Goal: Information Seeking & Learning: Learn about a topic

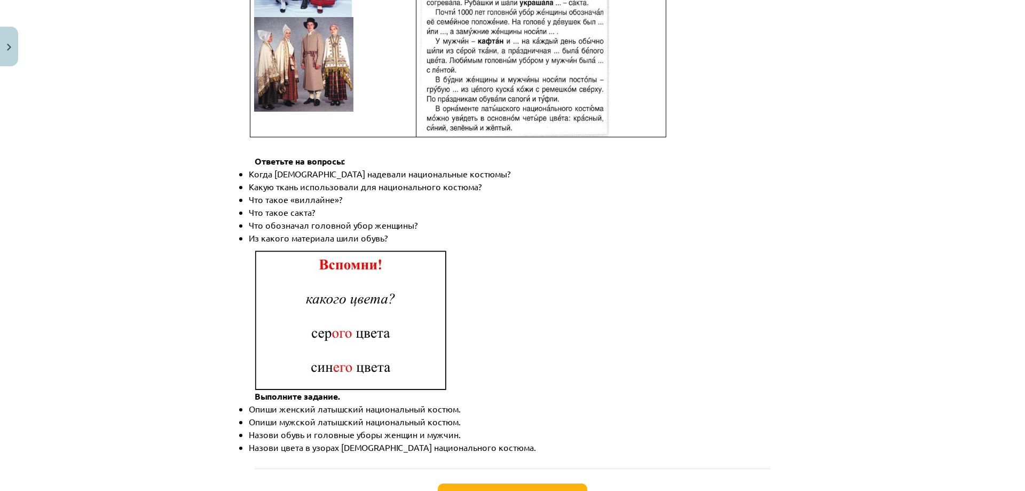
scroll to position [1513, 0]
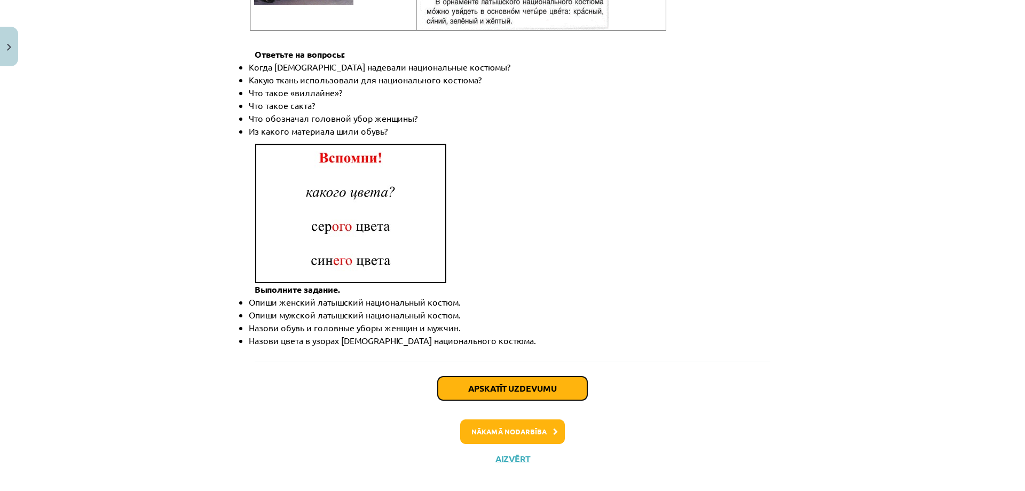
click at [522, 376] on button "Apskatīt uzdevumu" at bounding box center [512, 387] width 149 height 23
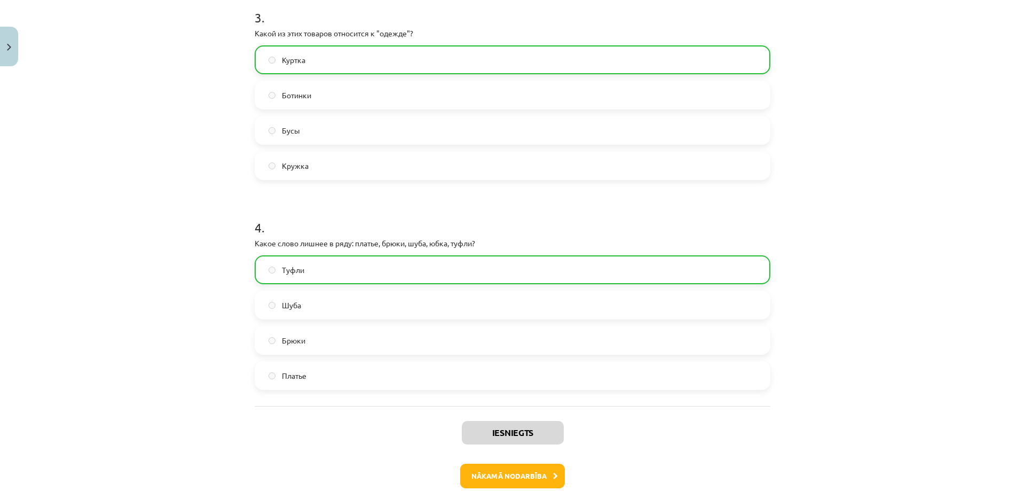
scroll to position [698, 0]
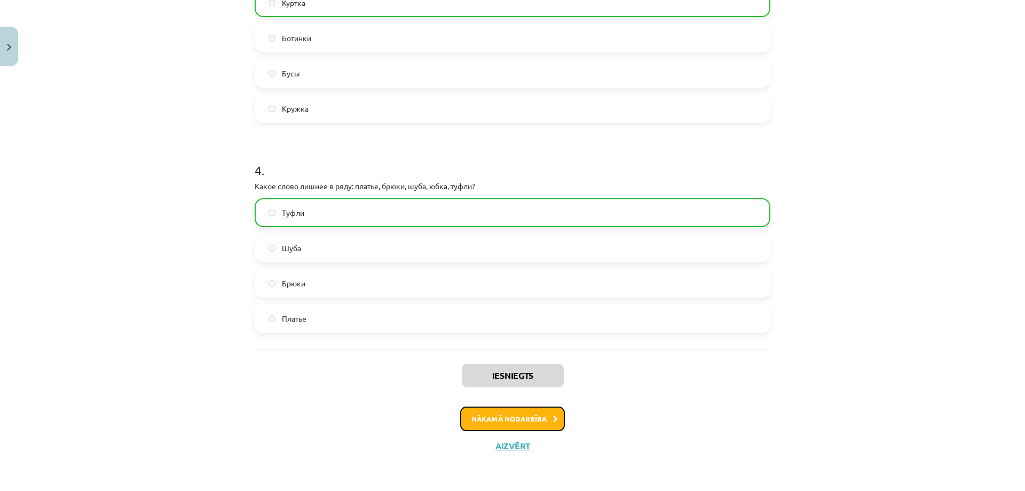
click at [527, 415] on button "Nākamā nodarbība" at bounding box center [512, 418] width 105 height 25
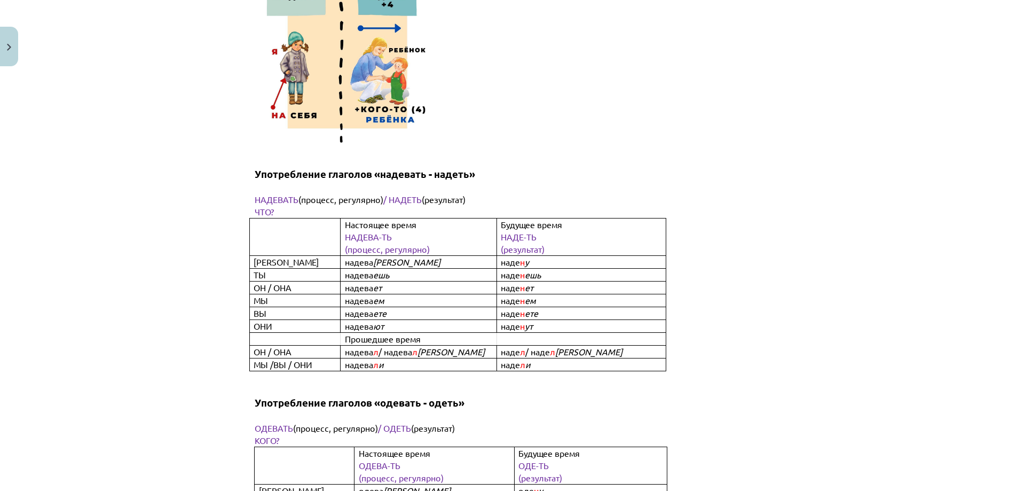
scroll to position [3230, 0]
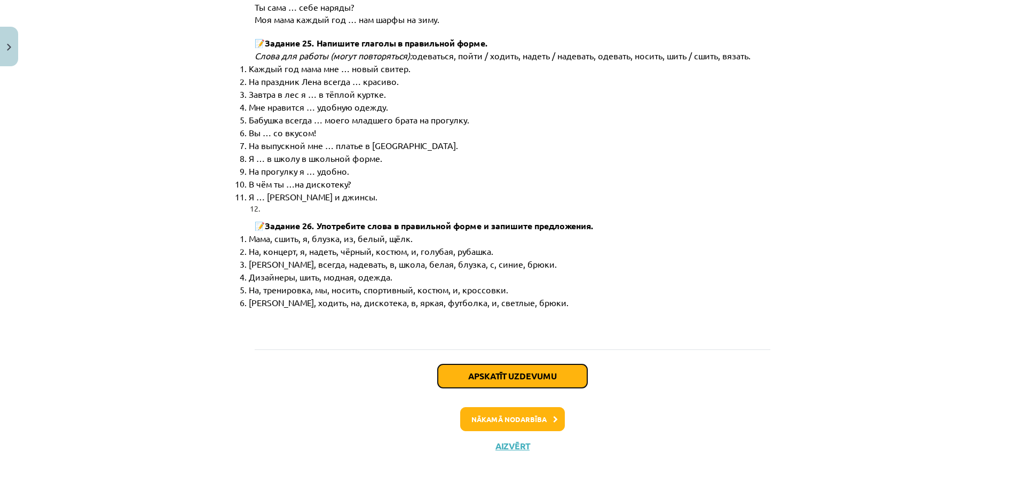
click at [531, 374] on button "Apskatīt uzdevumu" at bounding box center [512, 375] width 149 height 23
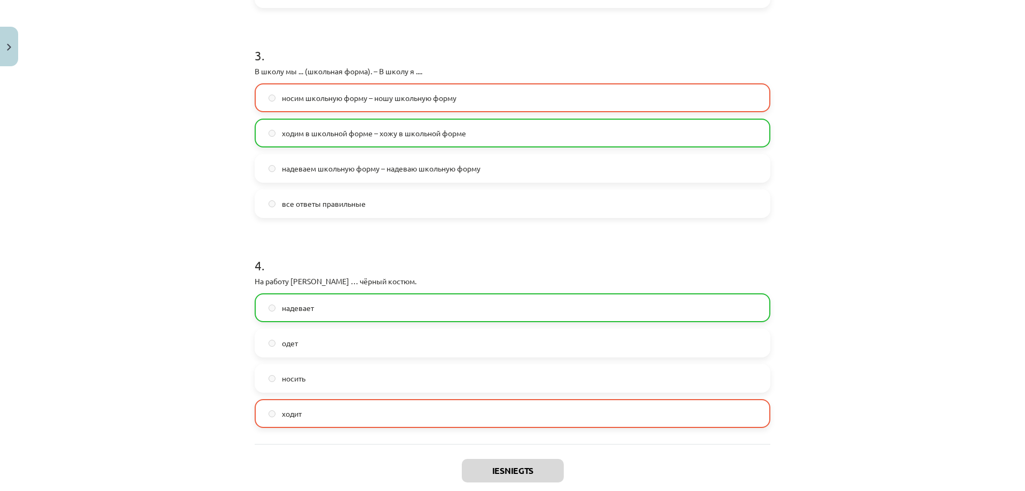
scroll to position [715, 0]
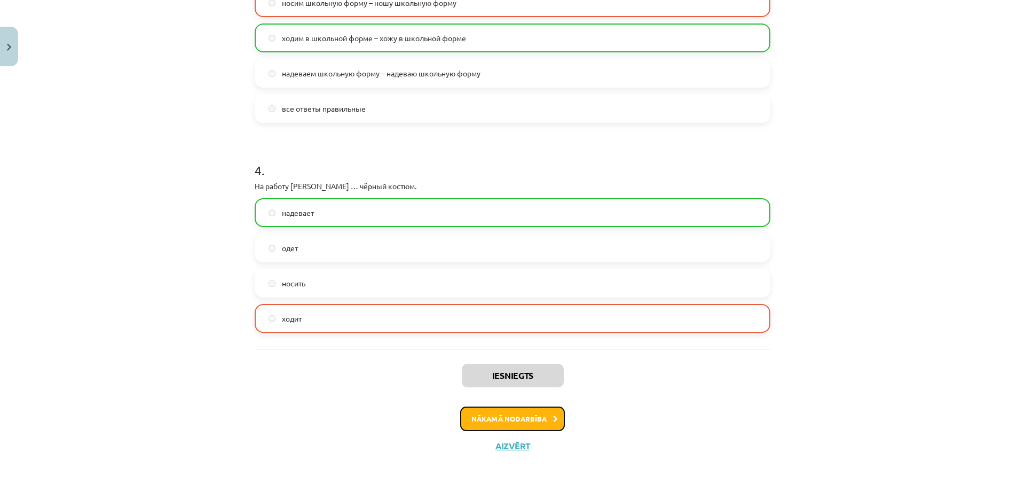
click at [515, 420] on button "Nākamā nodarbība" at bounding box center [512, 418] width 105 height 25
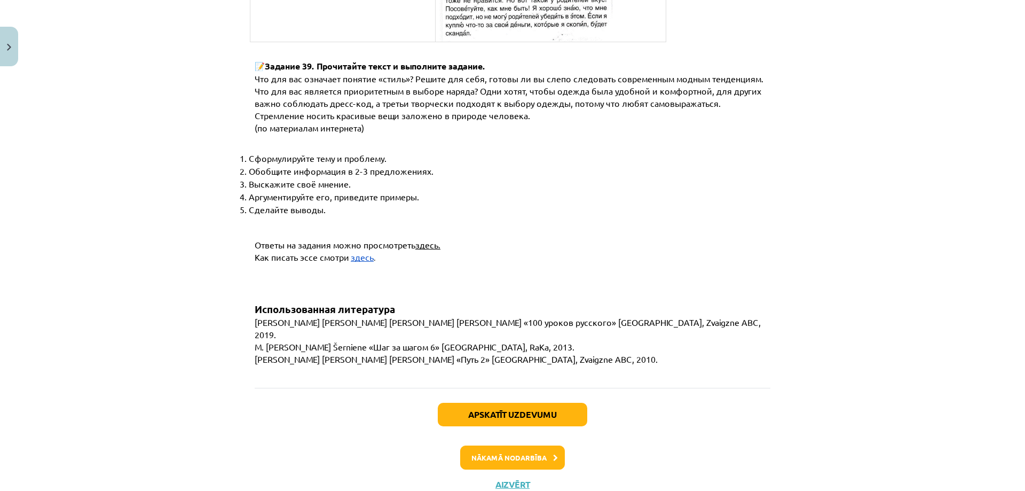
scroll to position [4063, 0]
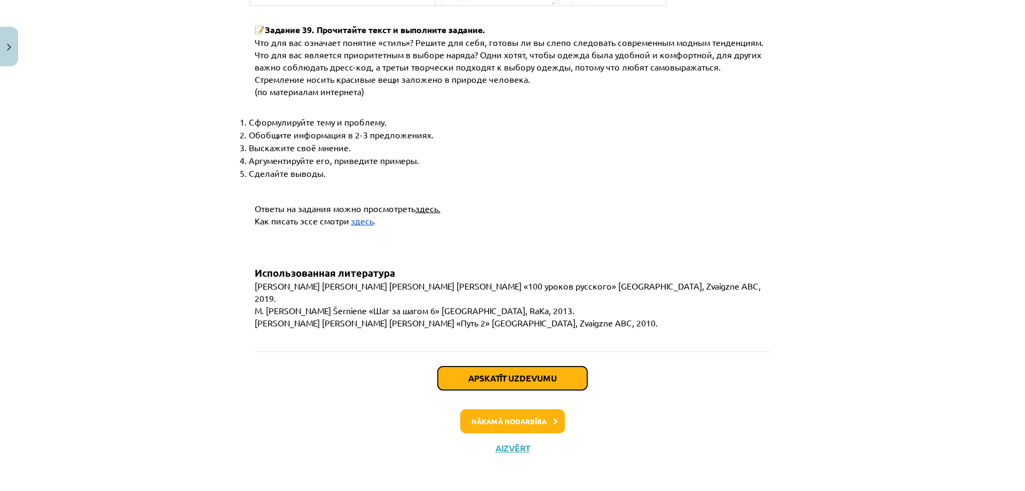
click at [524, 379] on button "Apskatīt uzdevumu" at bounding box center [512, 377] width 149 height 23
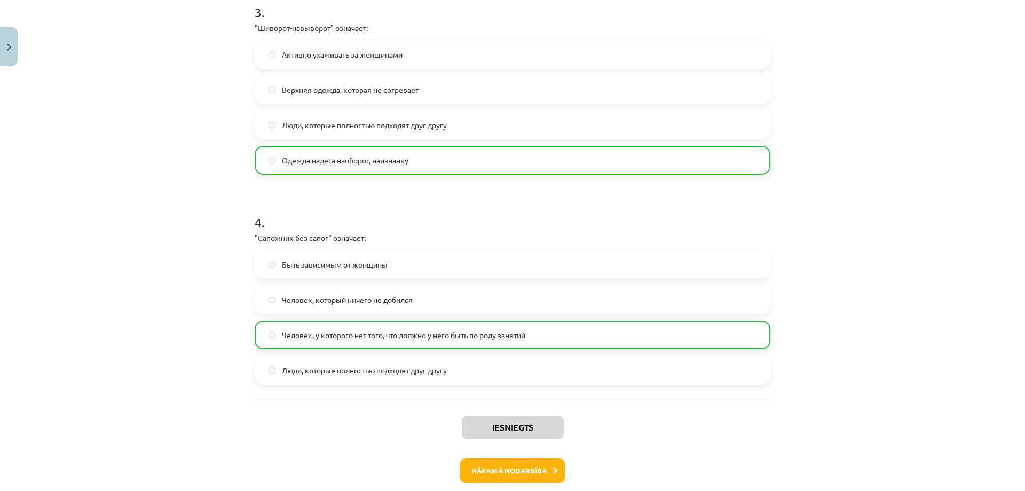
scroll to position [698, 0]
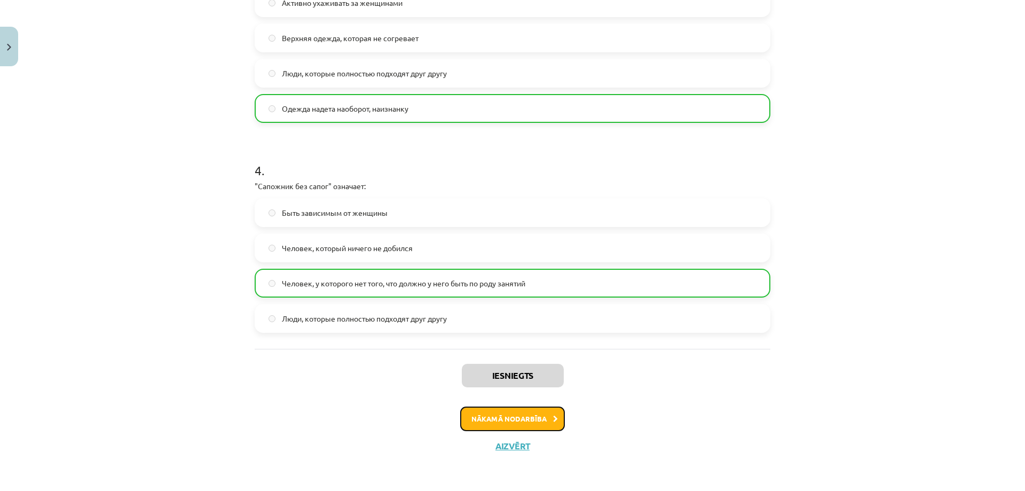
click at [528, 417] on button "Nākamā nodarbība" at bounding box center [512, 418] width 105 height 25
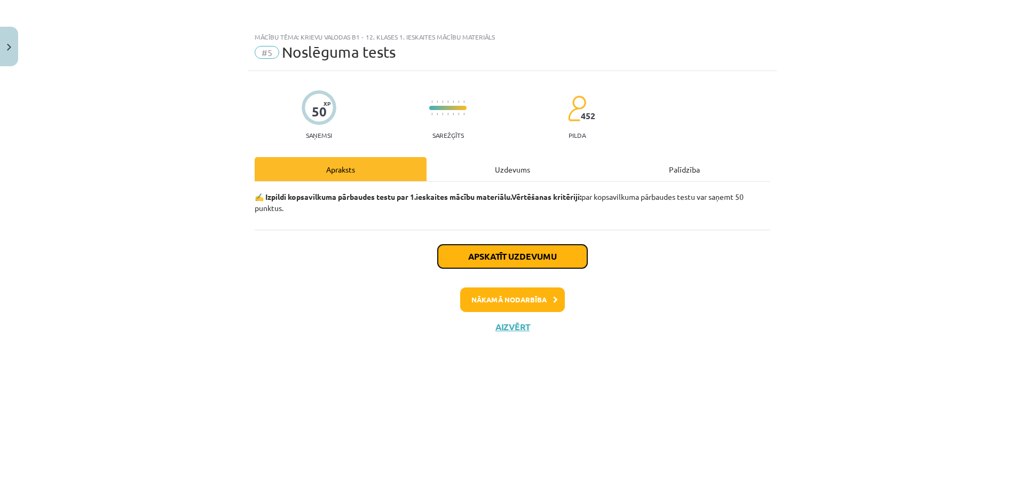
click at [514, 253] on button "Apskatīt uzdevumu" at bounding box center [512, 256] width 149 height 23
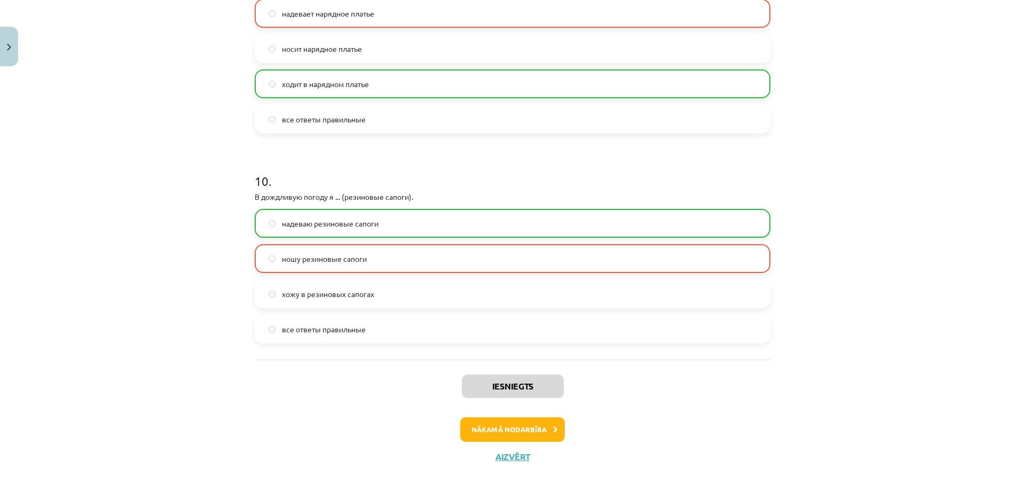
scroll to position [1957, 0]
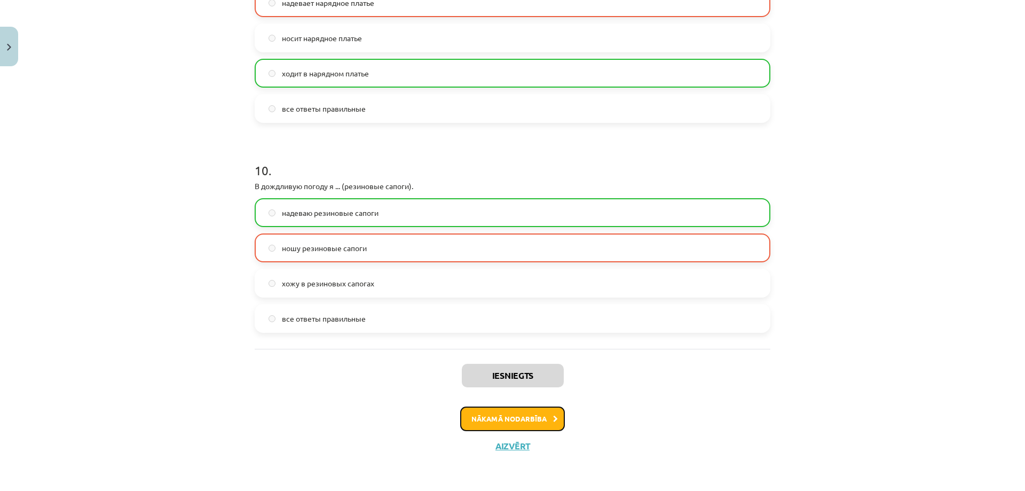
click at [502, 422] on button "Nākamā nodarbība" at bounding box center [512, 418] width 105 height 25
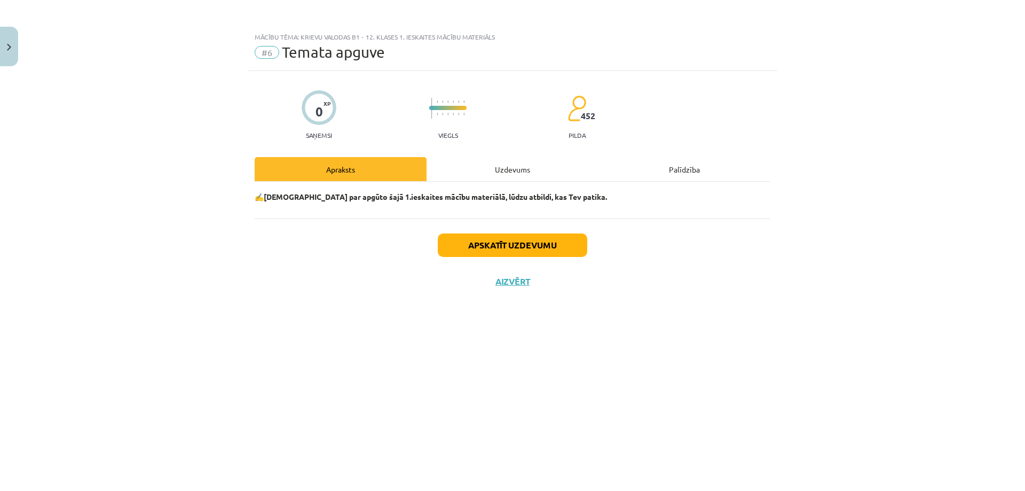
scroll to position [0, 0]
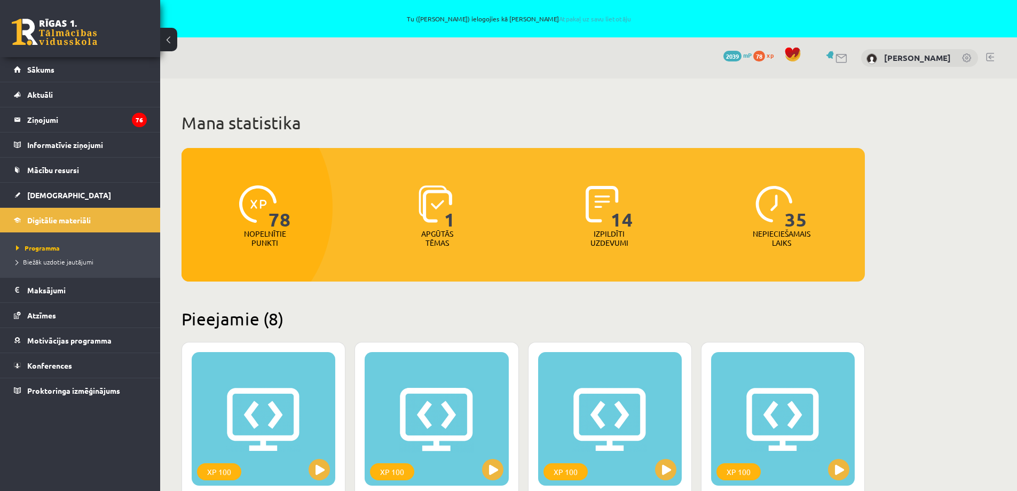
scroll to position [613, 0]
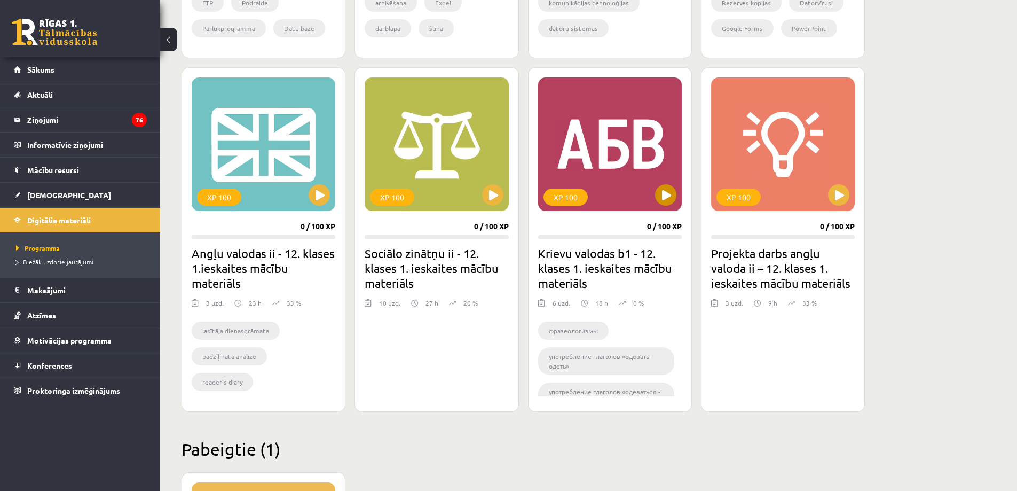
click at [612, 169] on div "XP 100" at bounding box center [610, 143] width 144 height 133
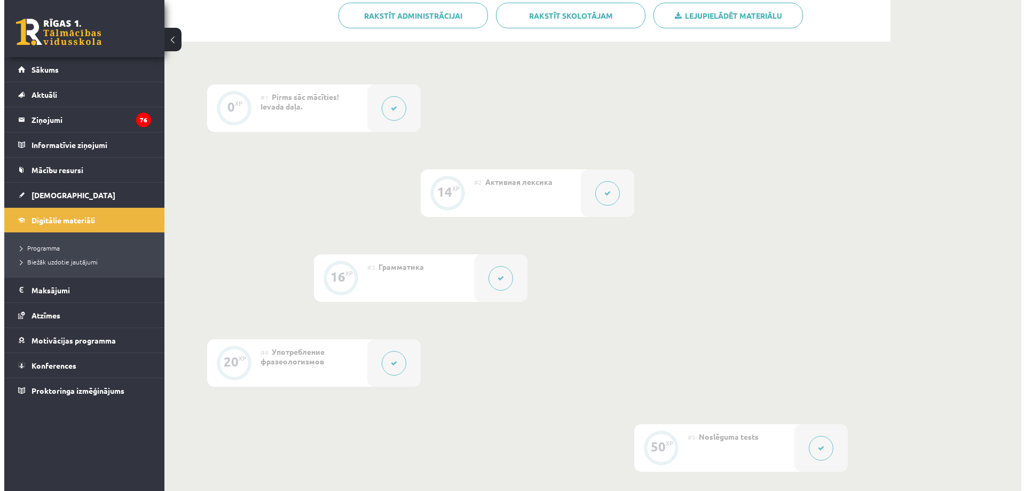
scroll to position [267, 0]
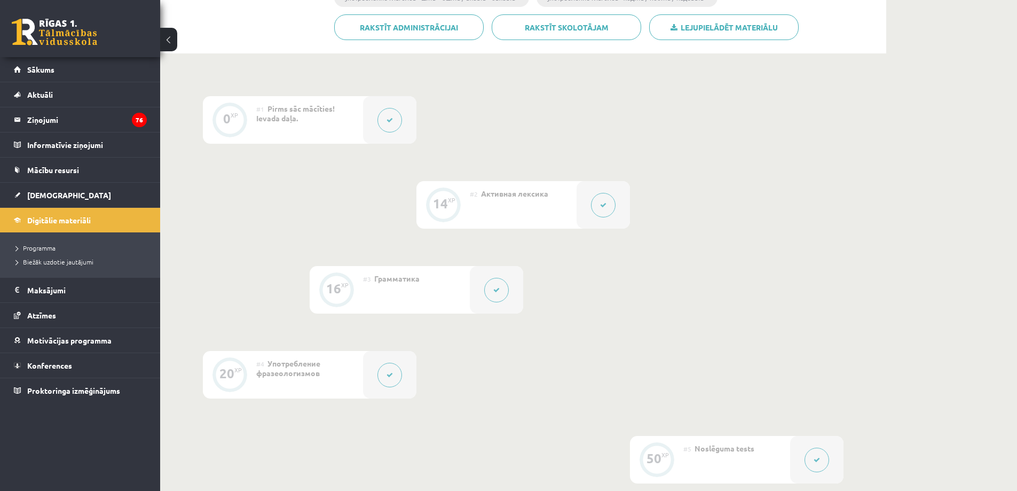
click at [473, 205] on div "#2 Активная лексика" at bounding box center [523, 205] width 107 height 48
click at [610, 208] on button at bounding box center [603, 205] width 25 height 25
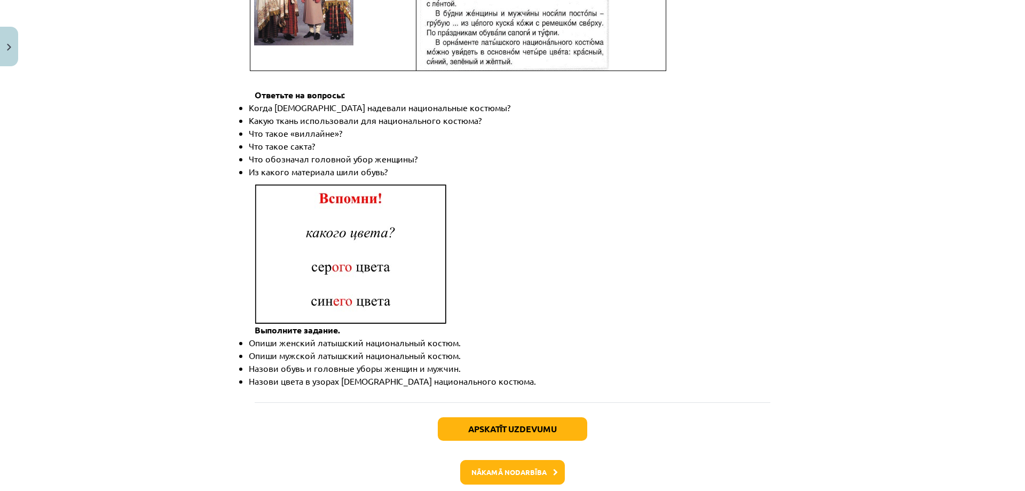
scroll to position [1406, 0]
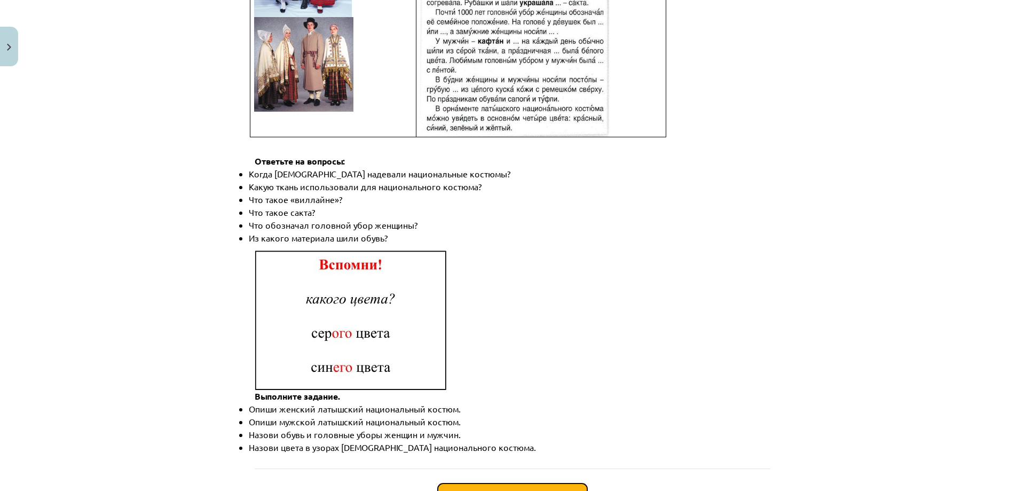
click at [496, 487] on button "Apskatīt uzdevumu" at bounding box center [512, 494] width 149 height 23
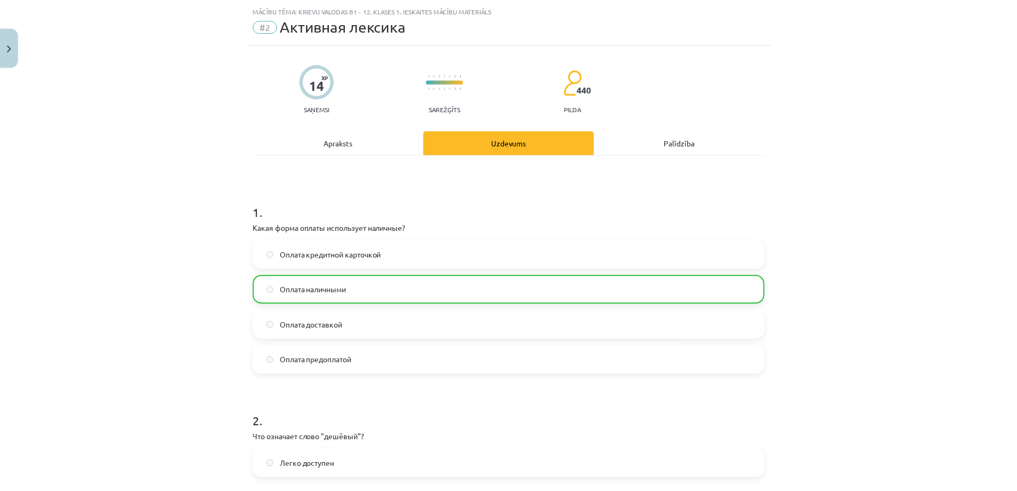
scroll to position [0, 0]
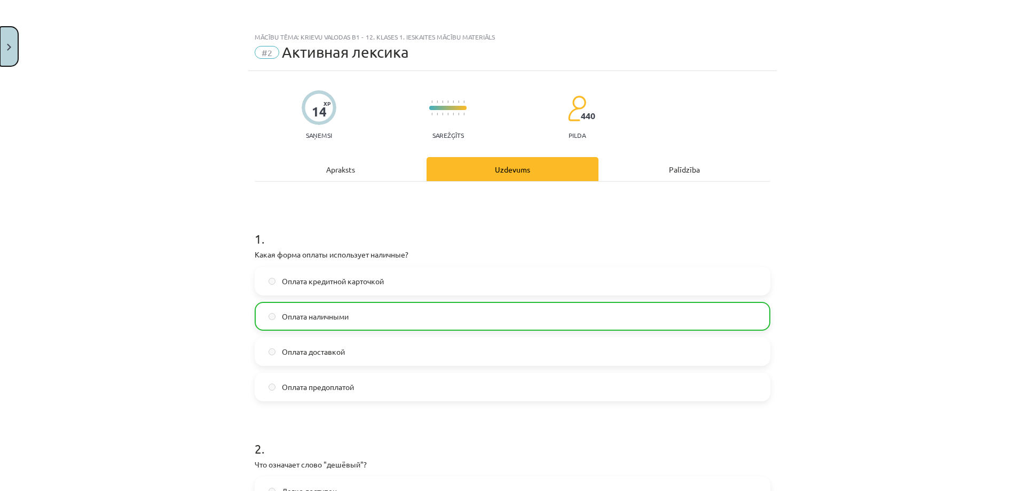
click at [9, 45] on img "Close" at bounding box center [9, 47] width 4 height 7
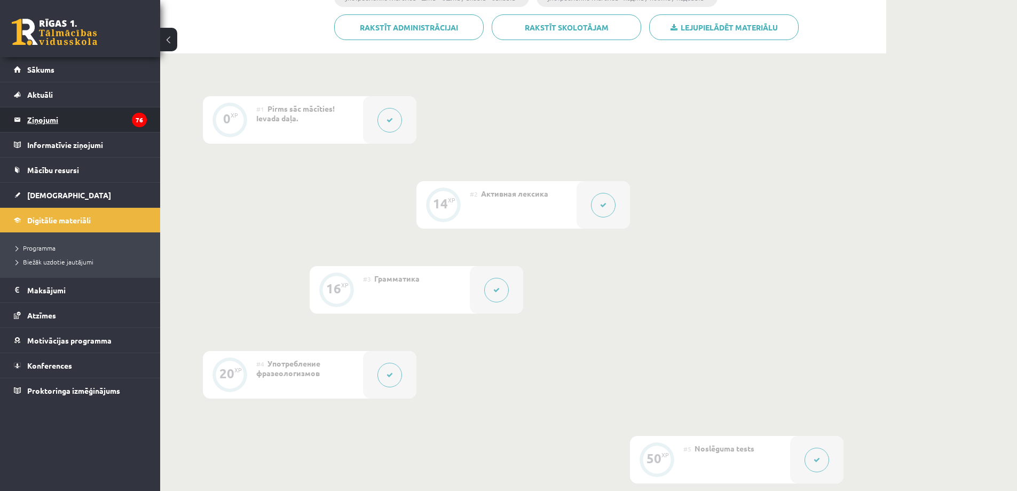
click at [42, 118] on legend "Ziņojumi 76" at bounding box center [87, 119] width 120 height 25
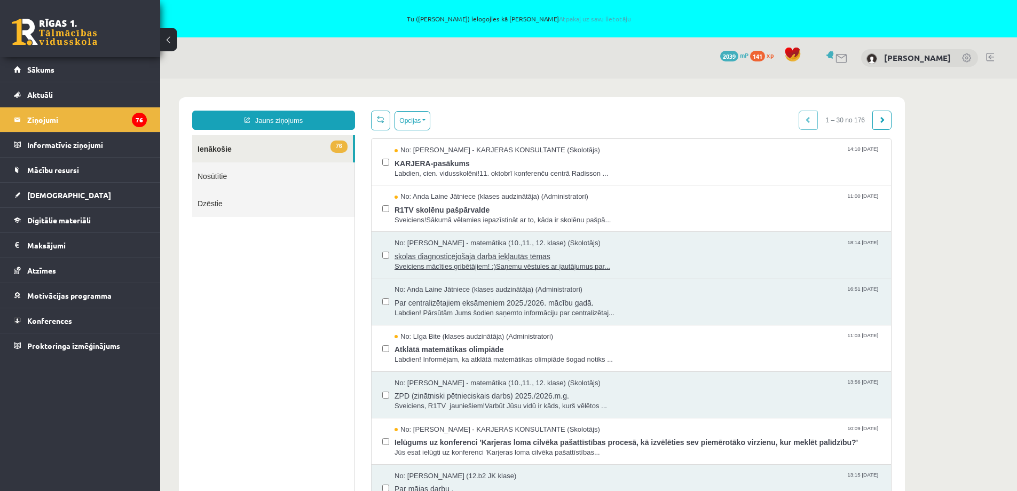
click at [483, 259] on span "skolas diagnosticējošajā darbā iekļautās tēmas" at bounding box center [638, 254] width 486 height 13
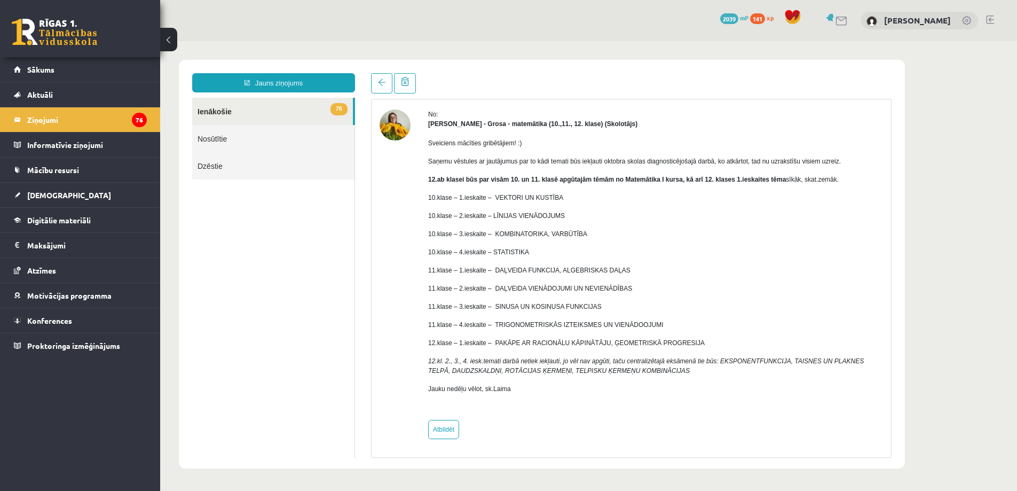
scroll to position [38, 0]
click at [43, 117] on legend "Ziņojumi 76" at bounding box center [87, 119] width 120 height 25
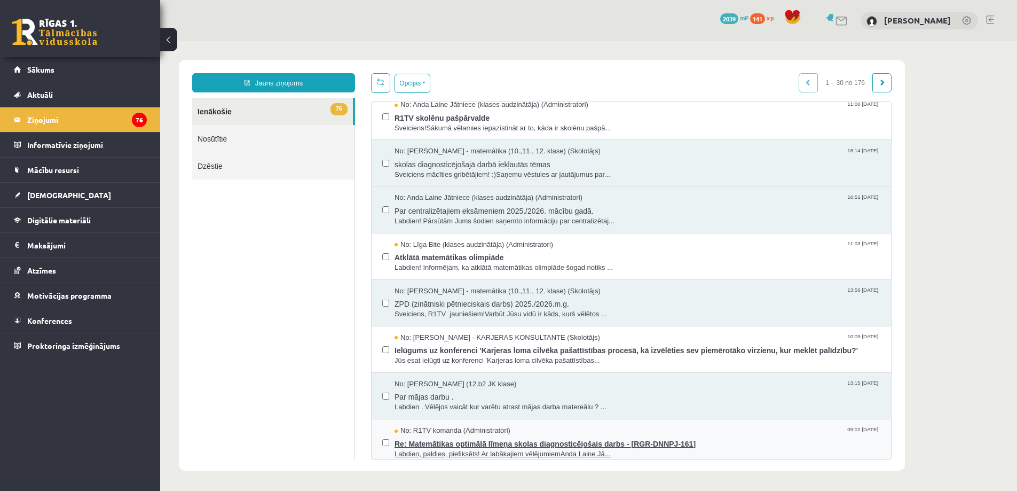
scroll to position [107, 0]
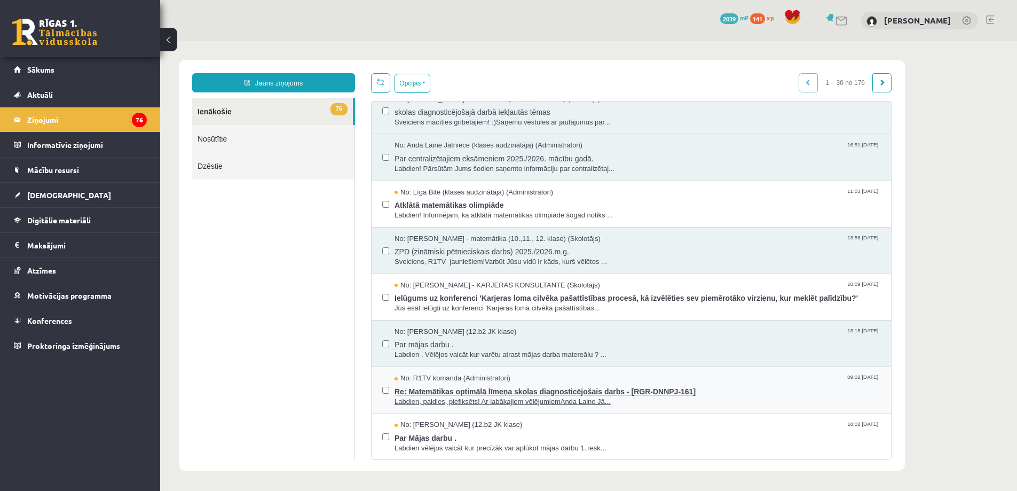
click at [455, 390] on span "Re: Matemātikas optimālā līmeņa skolas diagnosticējošais darbs - [RGR-DNNPJ-161]" at bounding box center [638, 389] width 486 height 13
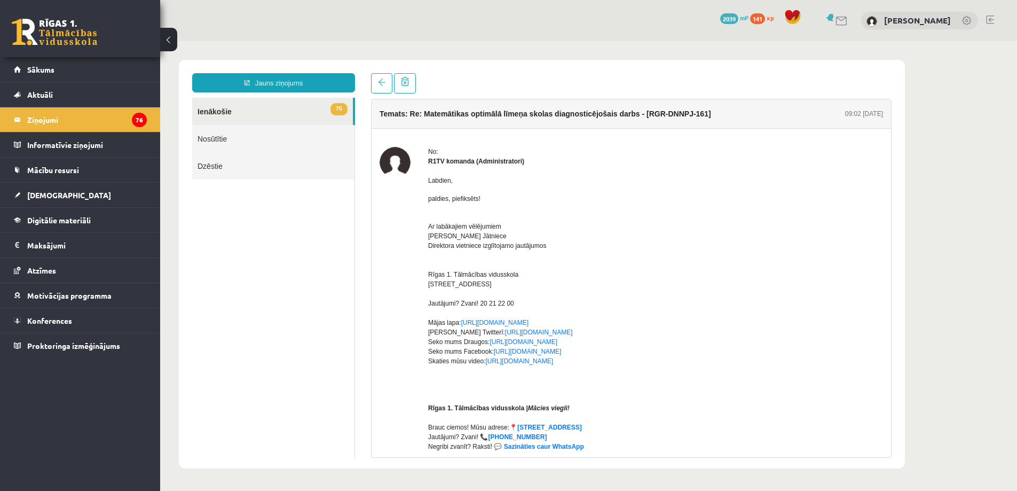
scroll to position [0, 0]
click at [225, 114] on link "75 Ienākošie" at bounding box center [272, 111] width 161 height 27
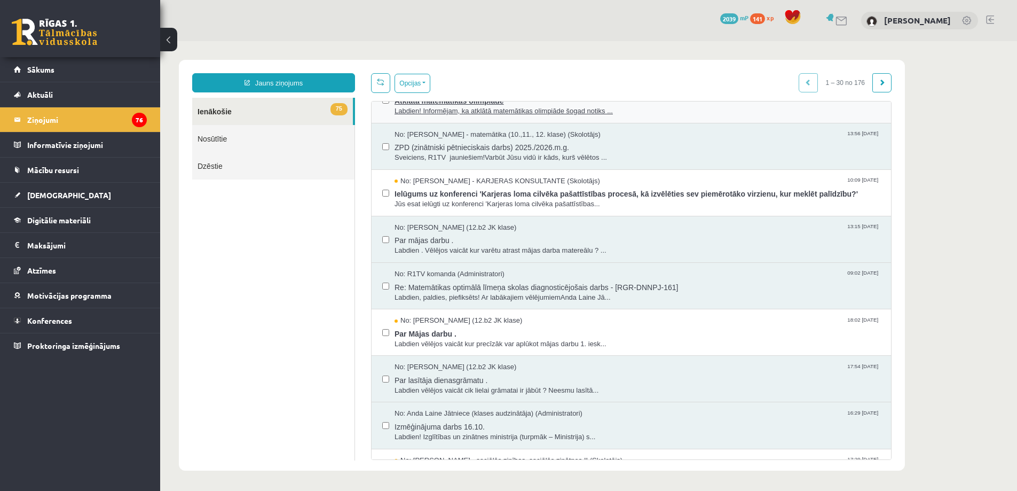
scroll to position [214, 0]
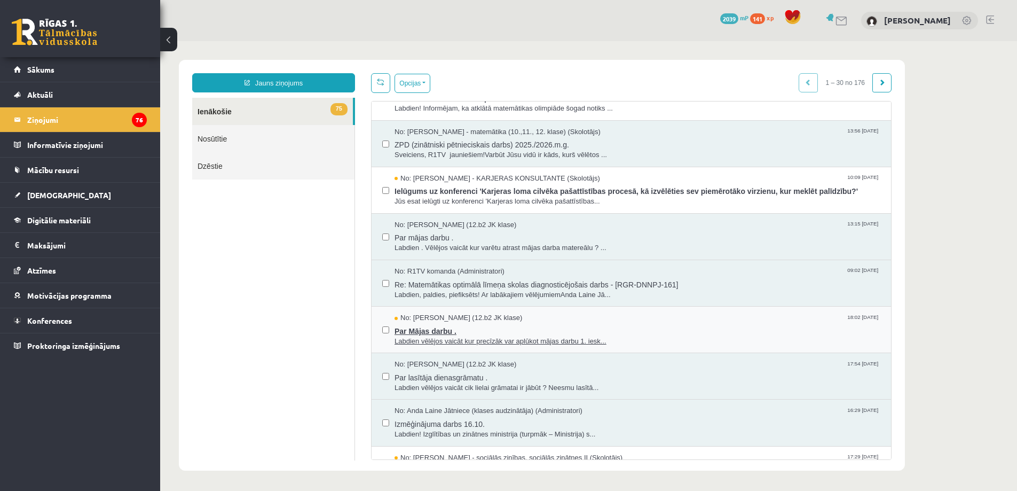
click at [530, 337] on span "Labdien vēlējos vaicāt kur precīzāk var aplūkot mājas darbu 1. iesk..." at bounding box center [638, 341] width 486 height 10
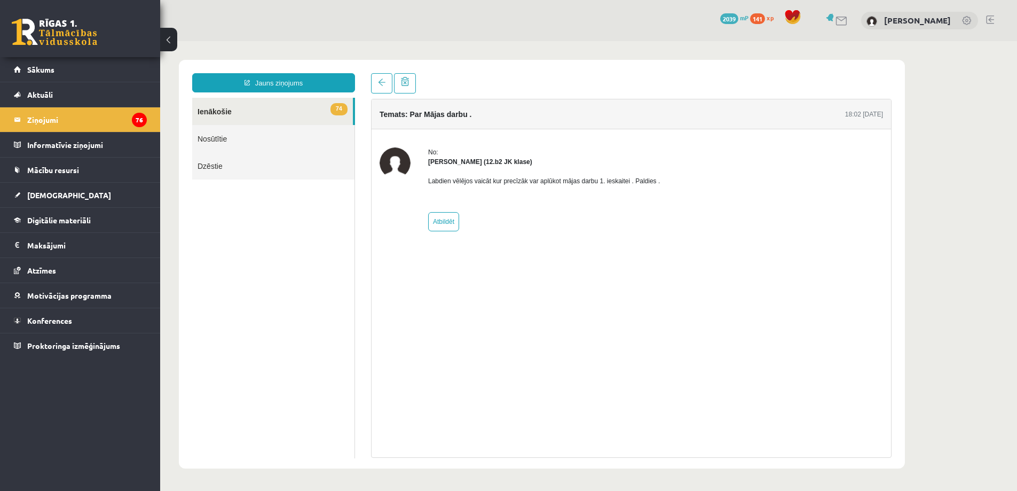
scroll to position [0, 0]
click at [216, 112] on link "74 Ienākošie" at bounding box center [272, 111] width 161 height 27
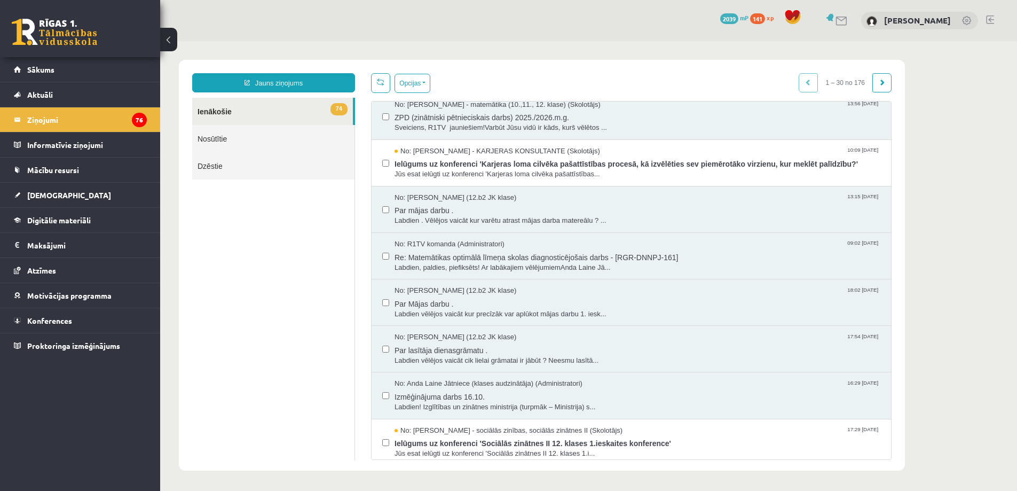
scroll to position [267, 0]
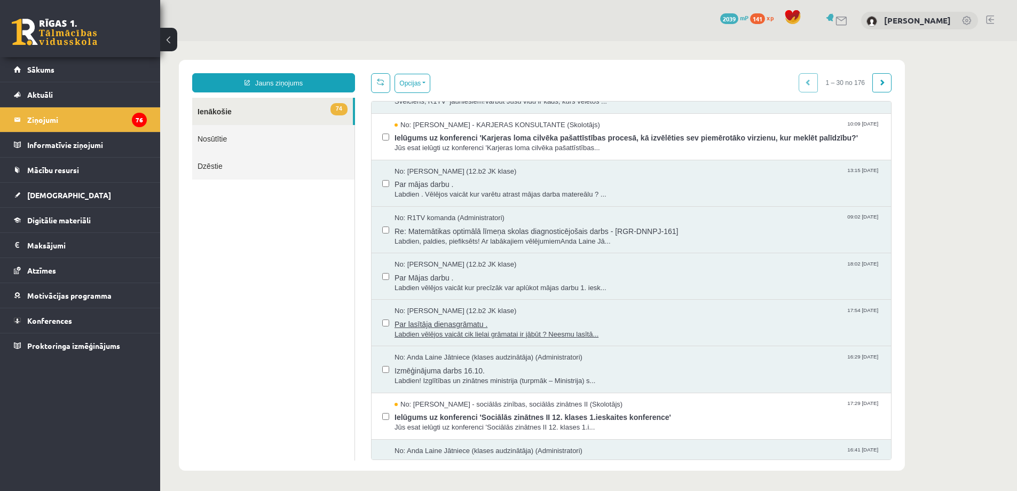
click at [429, 331] on span "Labdien vēlējos vaicāt cik lielai grāmatai ir jābūt ? Neesmu lasītā..." at bounding box center [638, 334] width 486 height 10
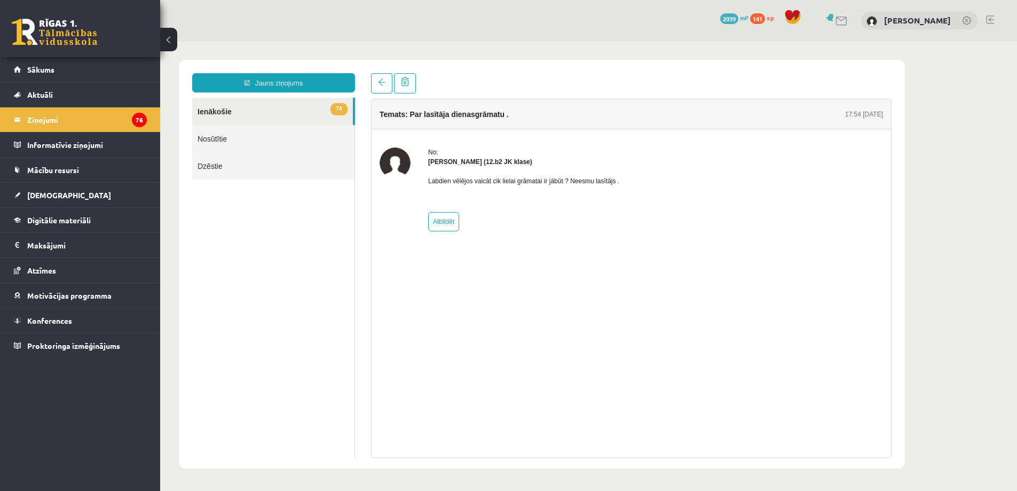
scroll to position [0, 0]
click at [40, 119] on legend "Ziņojumi 76" at bounding box center [87, 119] width 120 height 25
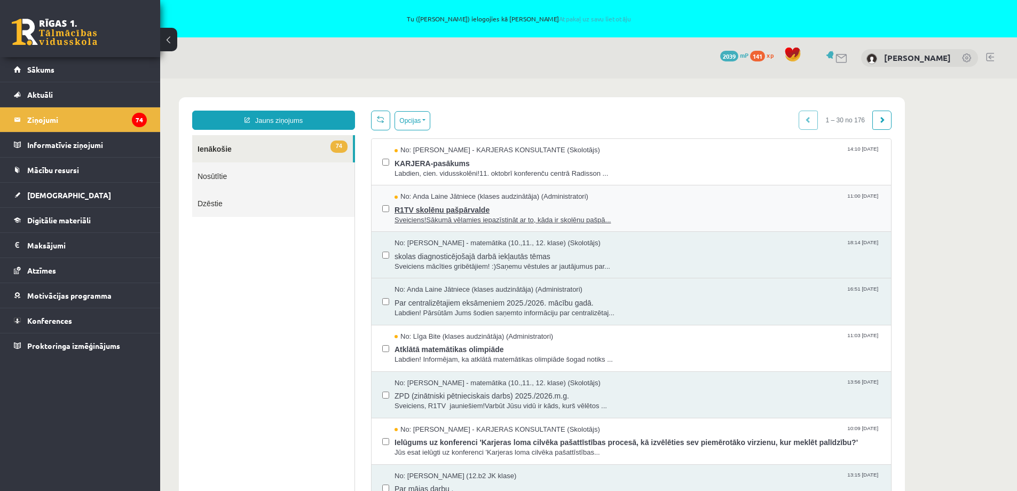
click at [479, 218] on span "Sveiciens!Sākumā vēlamies iepazīstināt ar to, kāda ir skolēnu pašpā..." at bounding box center [638, 220] width 486 height 10
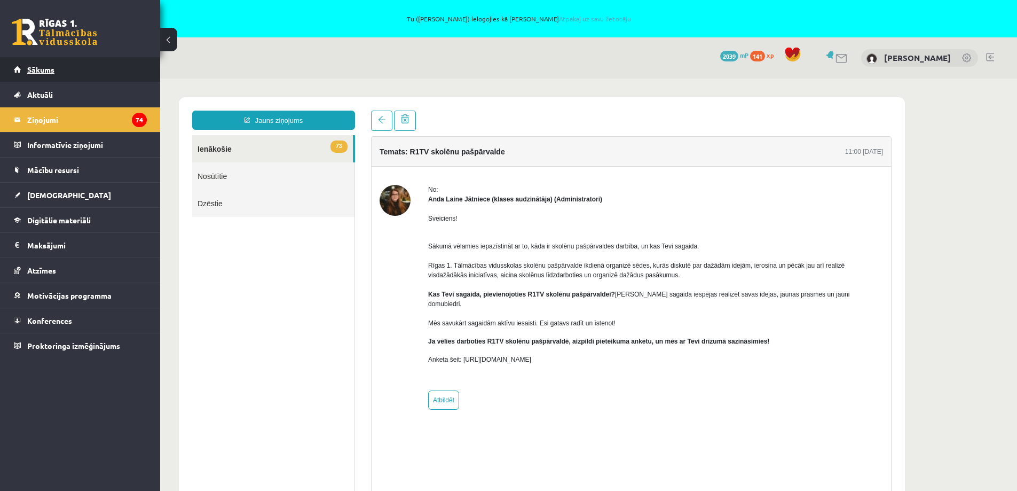
click at [42, 73] on span "Sākums" at bounding box center [40, 70] width 27 height 10
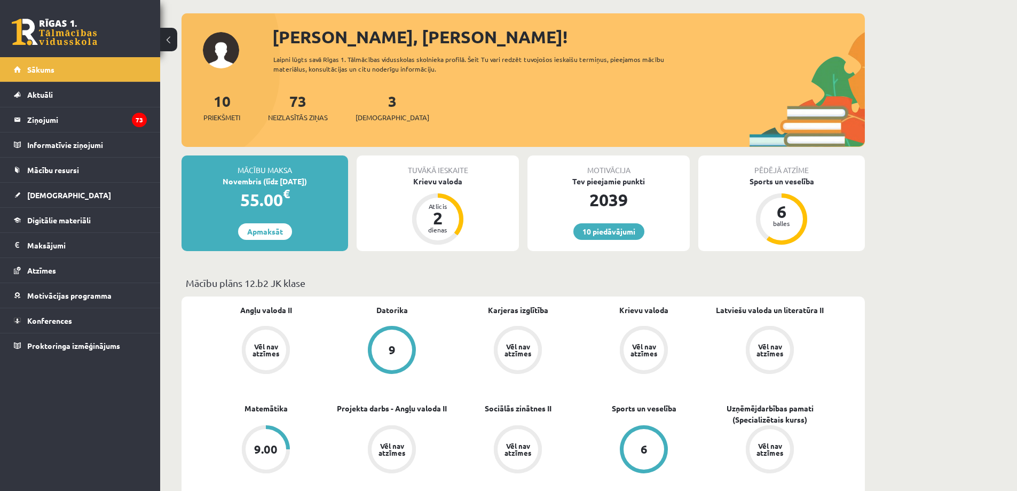
scroll to position [160, 0]
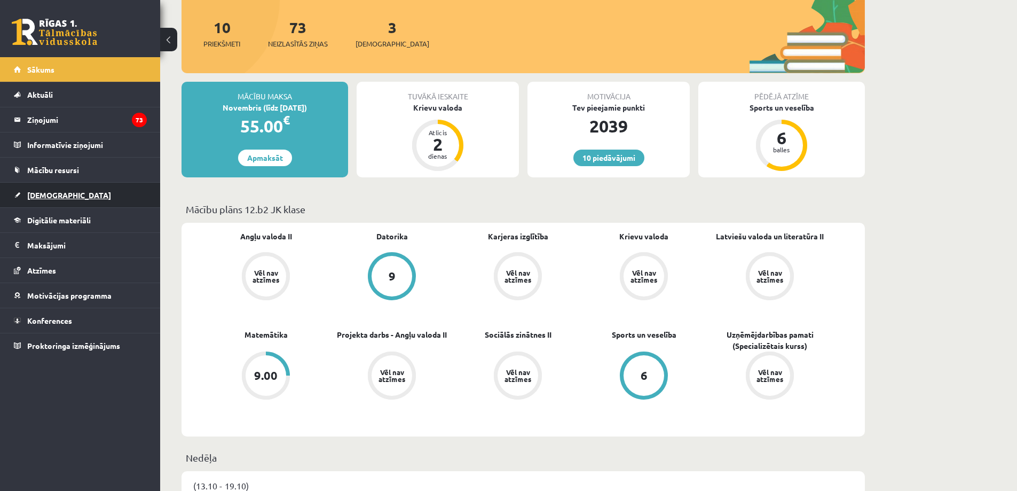
click at [44, 196] on span "[DEMOGRAPHIC_DATA]" at bounding box center [69, 195] width 84 height 10
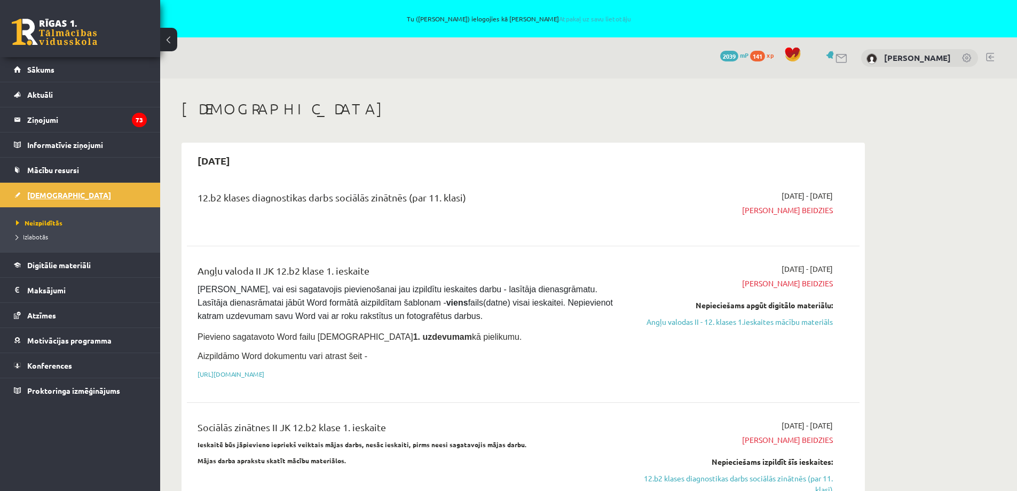
click at [52, 195] on span "[DEMOGRAPHIC_DATA]" at bounding box center [69, 195] width 84 height 10
click at [40, 236] on span "Izlabotās" at bounding box center [32, 236] width 32 height 9
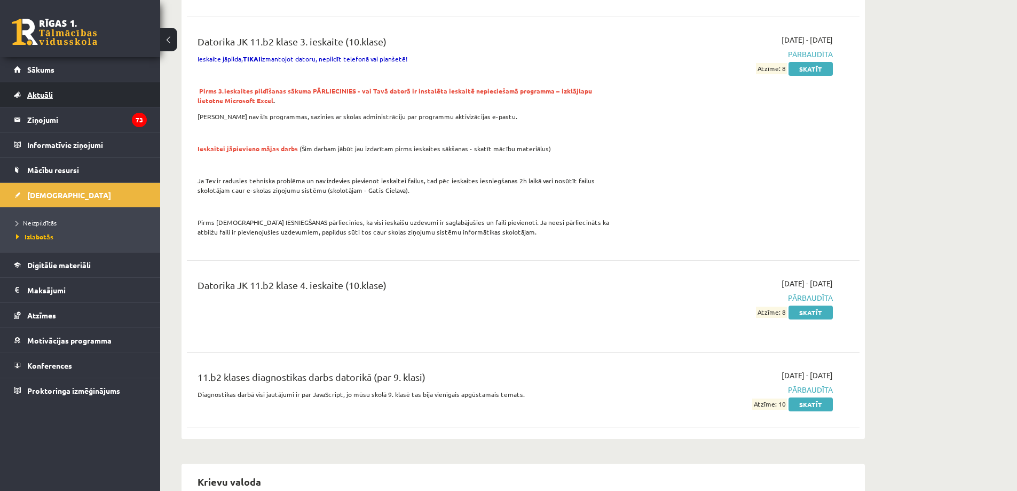
scroll to position [801, 0]
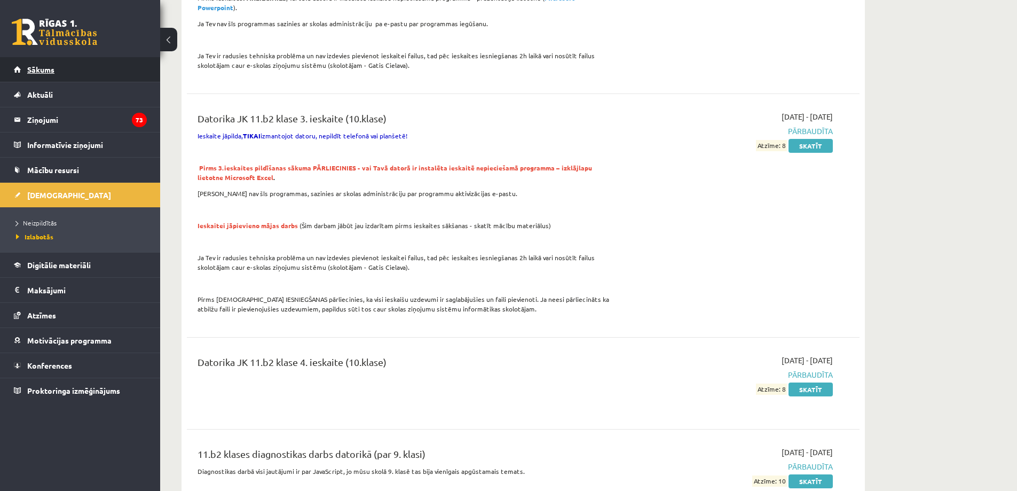
click at [49, 69] on span "Sākums" at bounding box center [40, 70] width 27 height 10
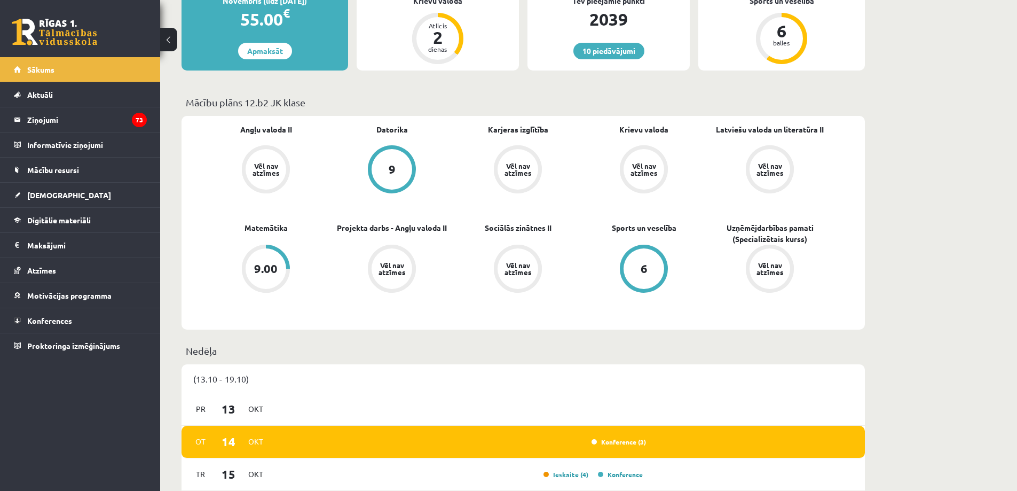
scroll to position [427, 0]
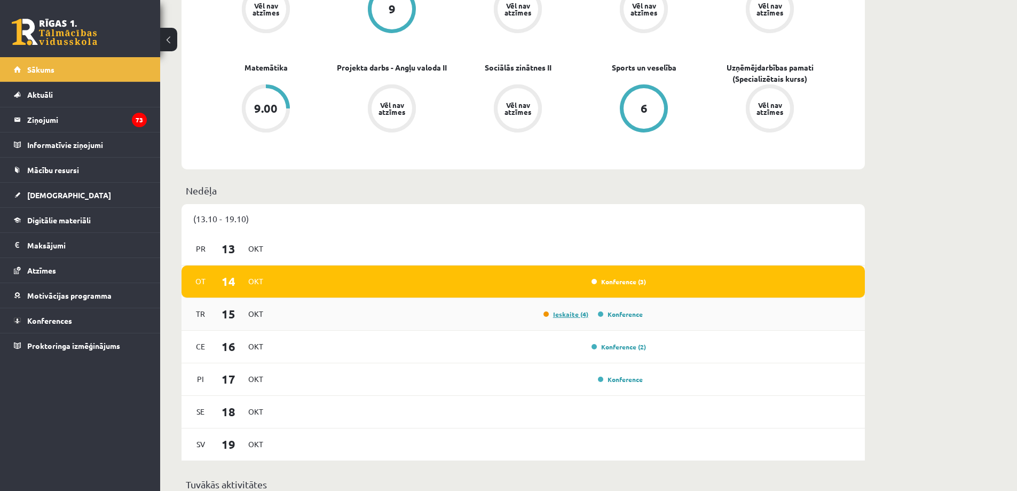
click at [565, 315] on link "Ieskaite (4)" at bounding box center [565, 314] width 45 height 9
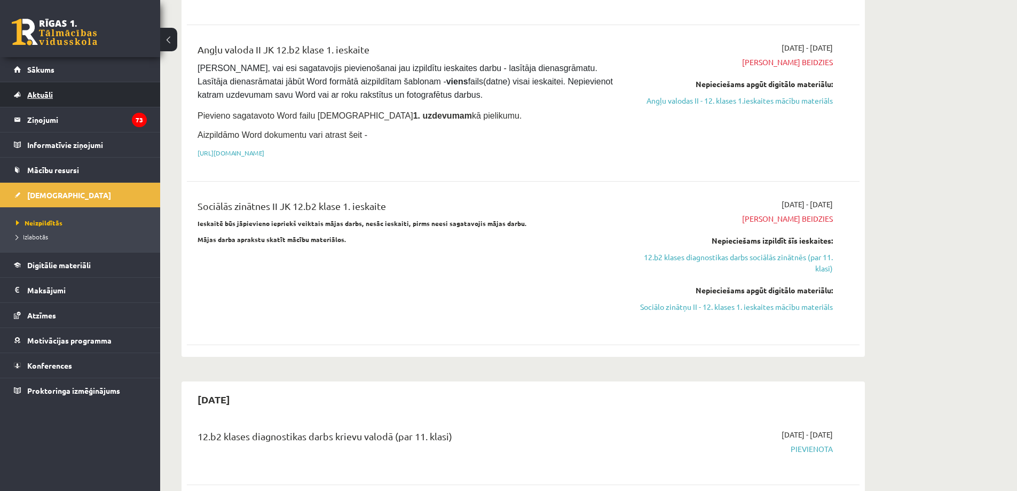
scroll to position [214, 0]
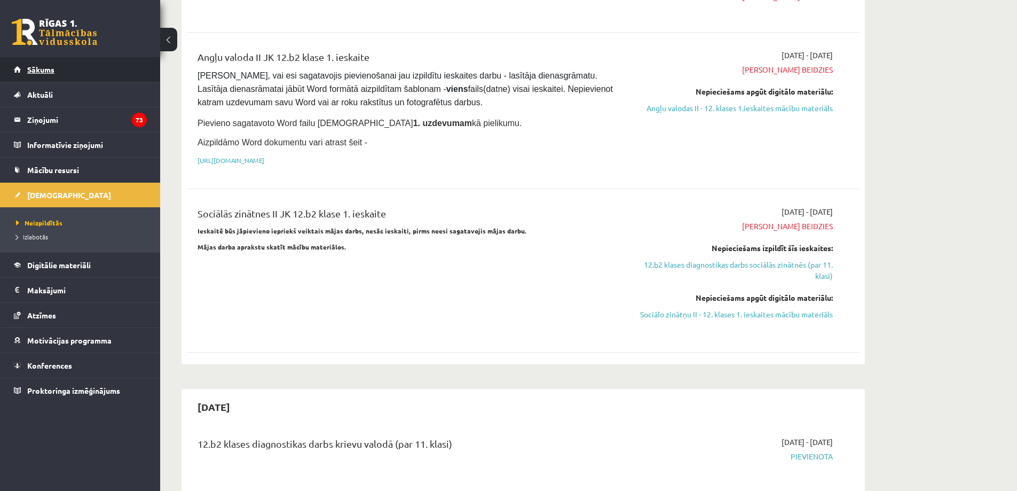
click at [44, 68] on span "Sākums" at bounding box center [40, 70] width 27 height 10
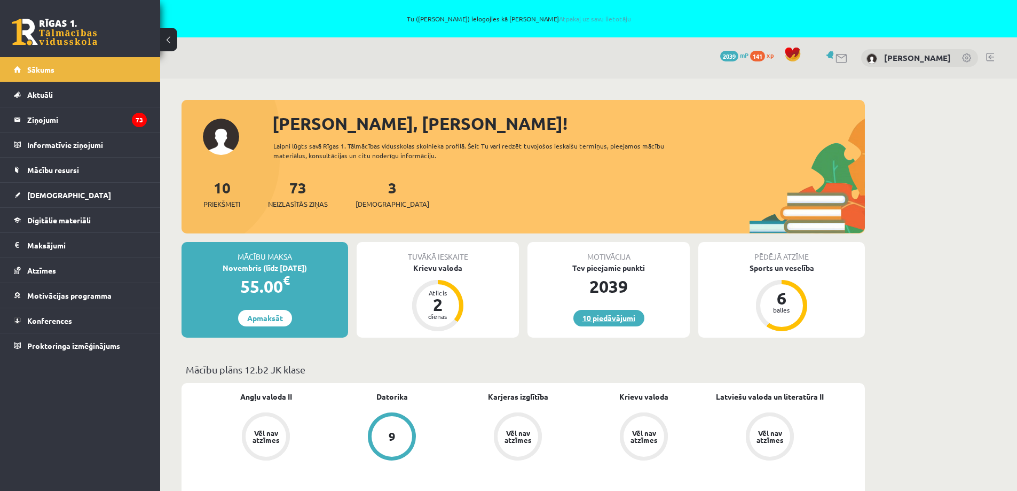
click at [612, 318] on link "10 piedāvājumi" at bounding box center [608, 318] width 71 height 17
